Goal: Transaction & Acquisition: Subscribe to service/newsletter

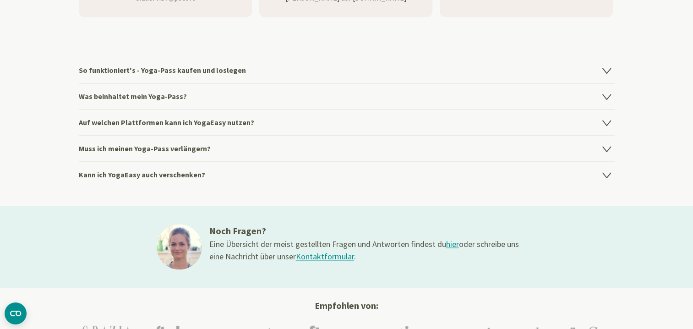
scroll to position [1282, 0]
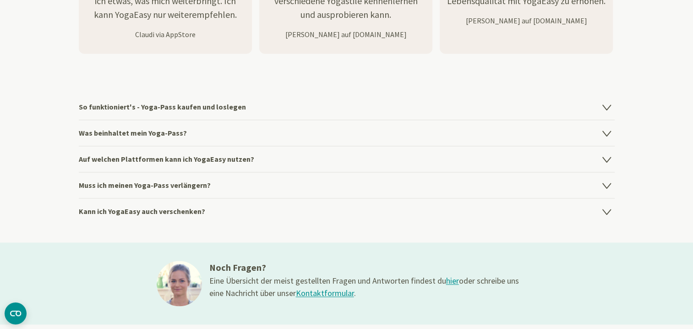
click at [604, 185] on icon at bounding box center [606, 185] width 8 height 5
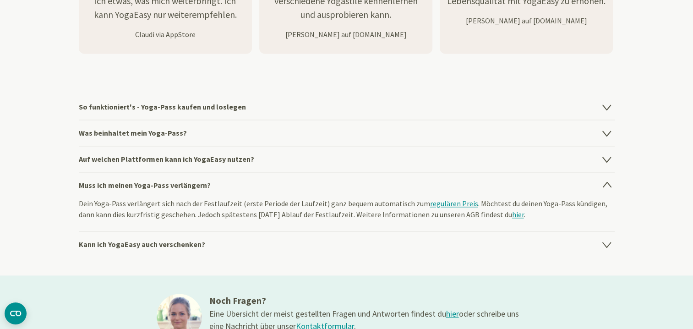
click at [606, 160] on icon at bounding box center [606, 159] width 8 height 5
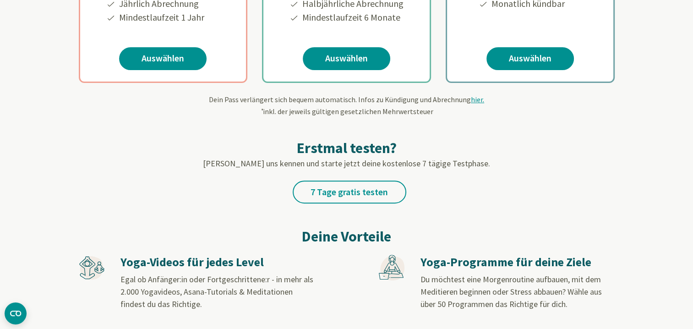
scroll to position [321, 0]
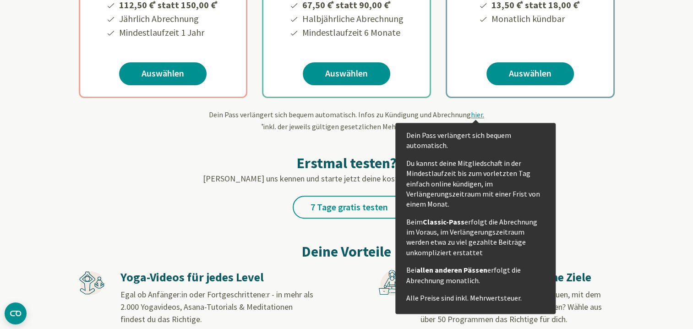
click at [476, 115] on span "hier." at bounding box center [477, 114] width 13 height 9
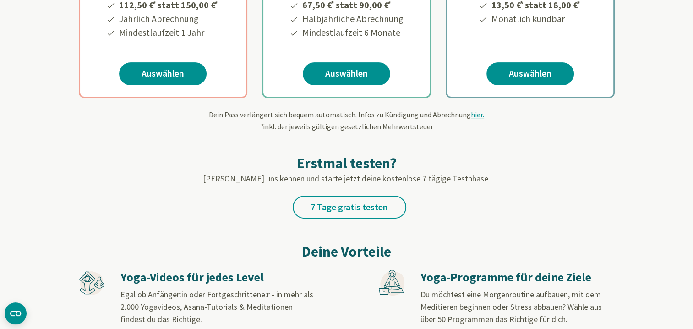
click at [473, 114] on span "hier." at bounding box center [477, 114] width 13 height 9
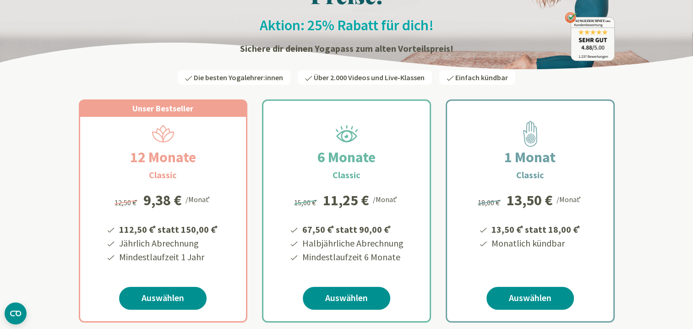
scroll to position [137, 0]
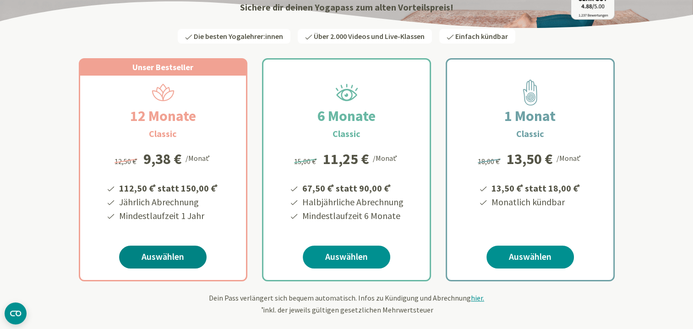
click at [174, 255] on link "Auswählen" at bounding box center [162, 256] width 87 height 23
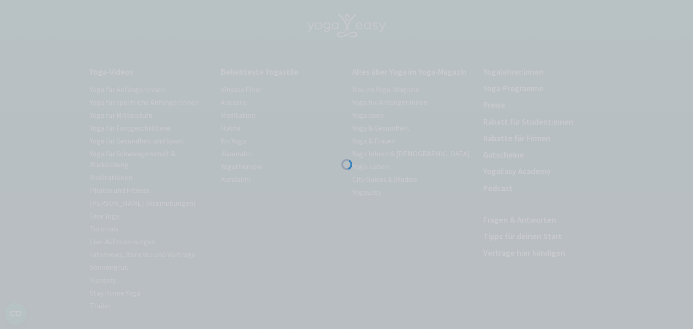
scroll to position [165, 0]
